Goal: Check status: Check status

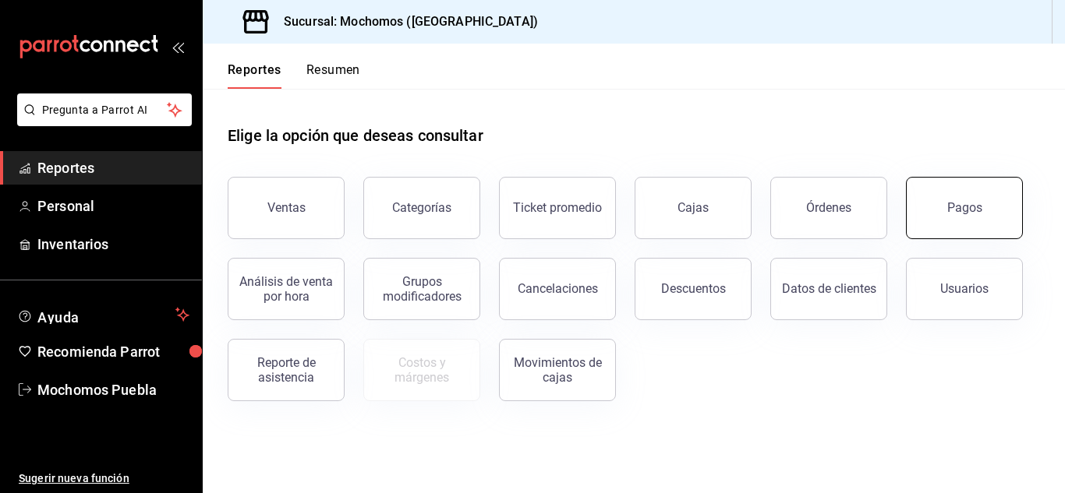
click at [994, 201] on button "Pagos" at bounding box center [964, 208] width 117 height 62
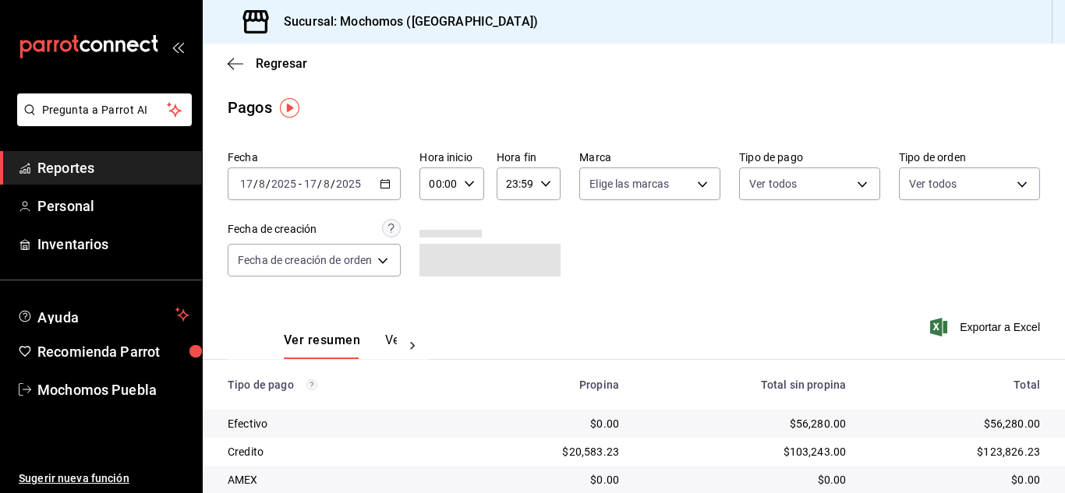
click at [384, 178] on div "[DATE] [DATE] - [DATE] [DATE]" at bounding box center [314, 184] width 173 height 33
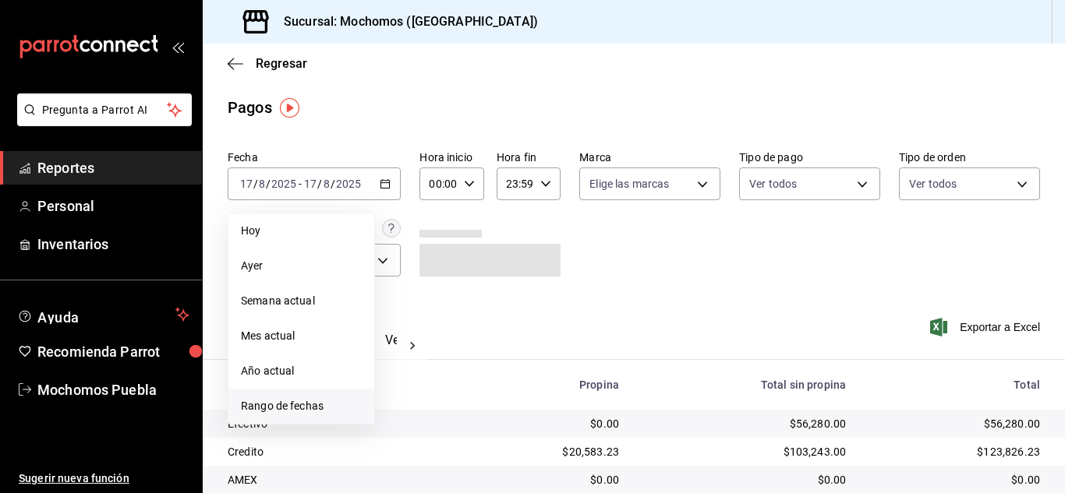
click at [318, 399] on span "Rango de fechas" at bounding box center [301, 406] width 121 height 16
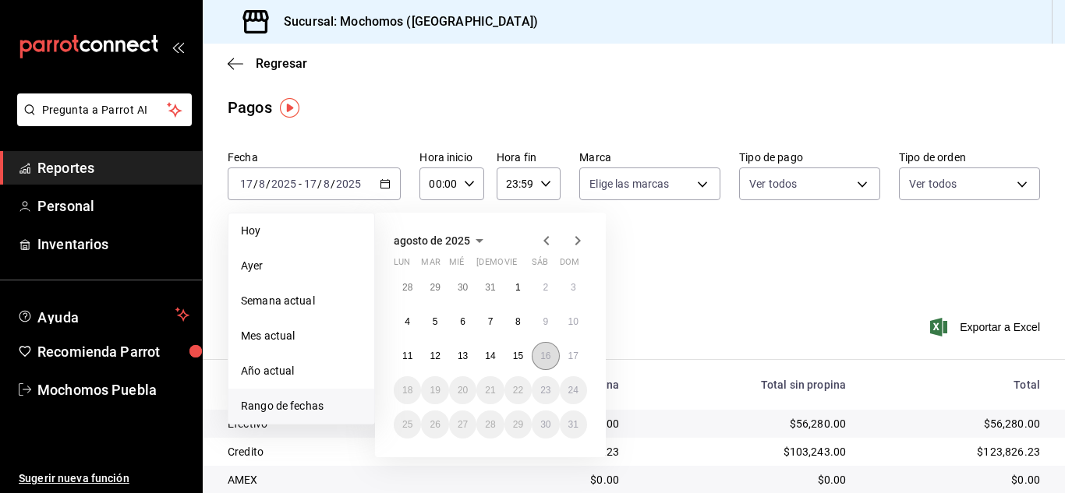
click at [541, 352] on abbr "16" at bounding box center [545, 356] width 10 height 11
click at [650, 322] on div "Ver resumen Ver pagos Exportar a Excel" at bounding box center [634, 336] width 862 height 83
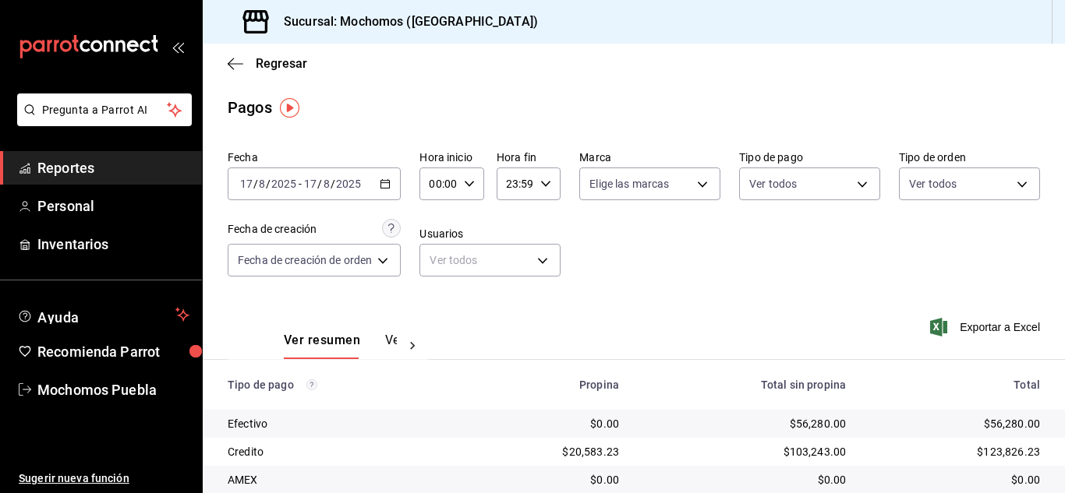
click at [386, 177] on div "[DATE] [DATE] - [DATE] [DATE]" at bounding box center [314, 184] width 173 height 33
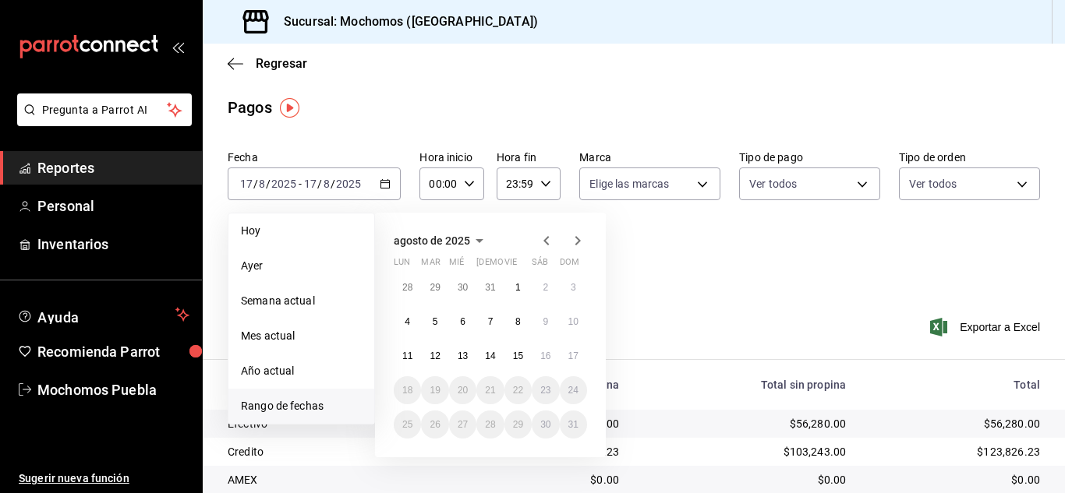
click at [284, 229] on span "Hoy" at bounding box center [301, 231] width 121 height 16
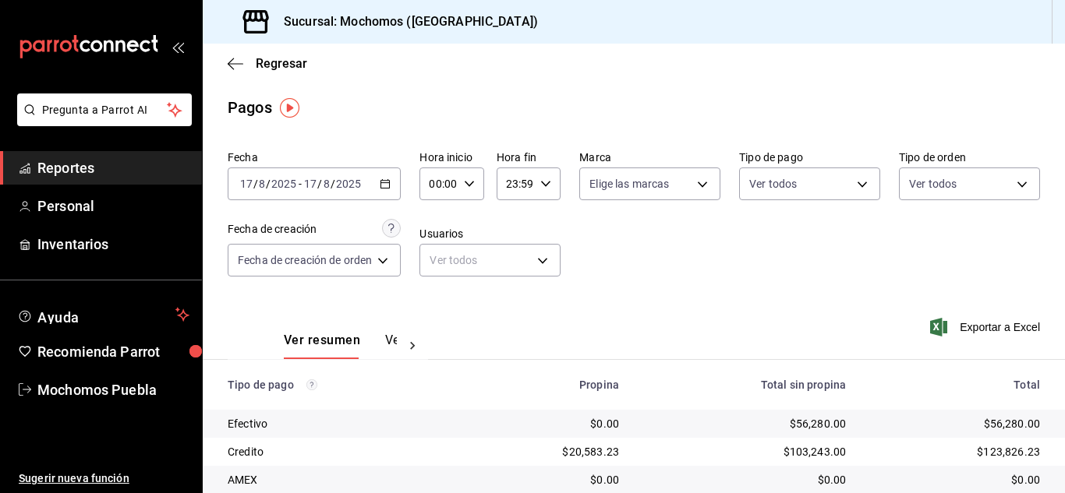
click at [469, 176] on div "00:00 Hora inicio" at bounding box center [451, 184] width 64 height 33
click at [433, 282] on button "08" at bounding box center [437, 289] width 25 height 31
type input "08:00"
click at [654, 278] on div at bounding box center [532, 246] width 1065 height 493
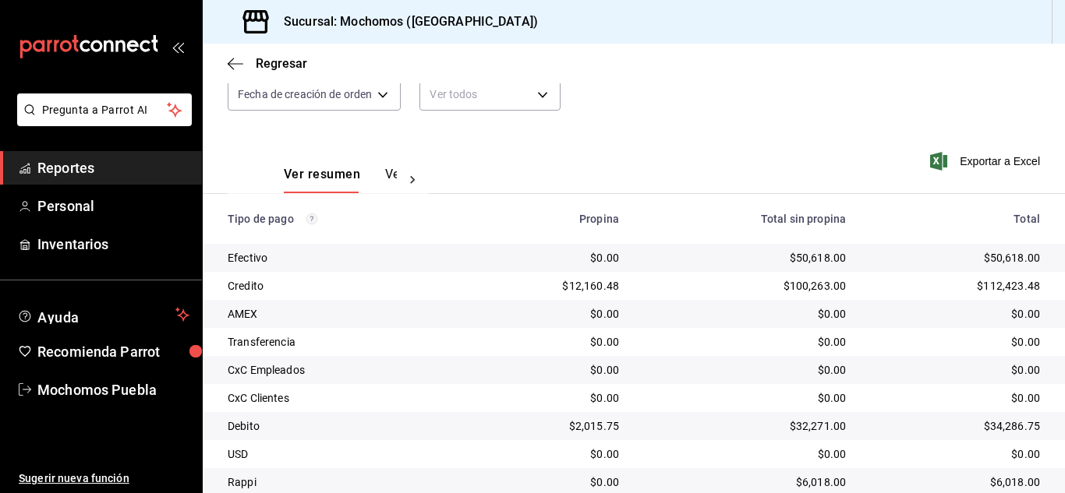
scroll to position [223, 0]
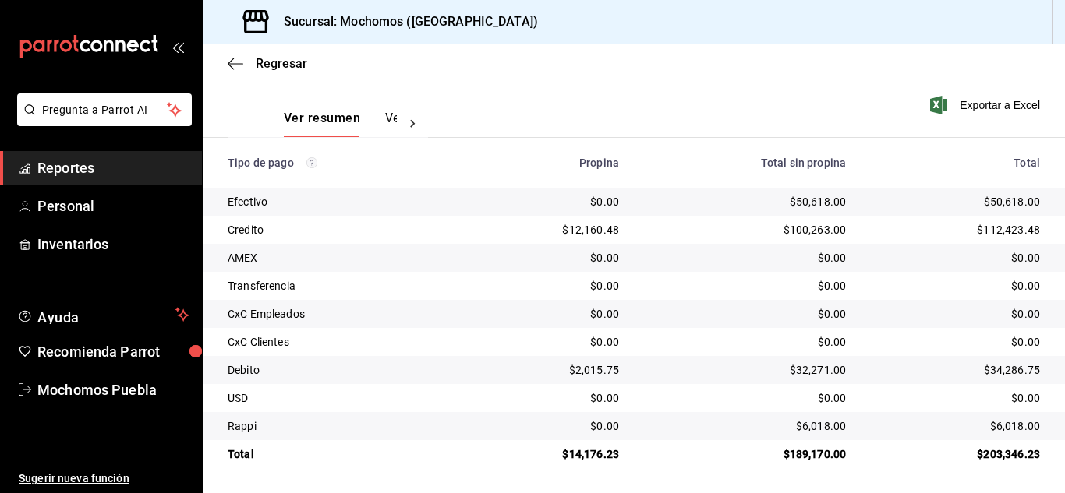
click at [833, 74] on div "Regresar" at bounding box center [634, 64] width 862 height 40
click at [802, 290] on div "$0.00" at bounding box center [745, 286] width 202 height 16
